Goal: Task Accomplishment & Management: Manage account settings

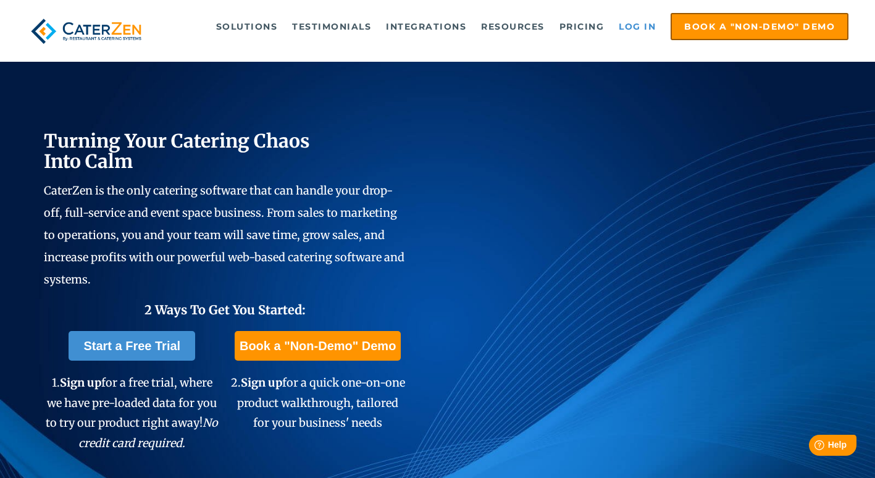
click at [627, 30] on link "Log in" at bounding box center [637, 26] width 49 height 25
click at [632, 29] on link "Log in" at bounding box center [637, 26] width 49 height 25
click at [627, 28] on link "Log in" at bounding box center [637, 26] width 49 height 25
click at [632, 29] on link "Log in" at bounding box center [637, 26] width 49 height 25
